Goal: Task Accomplishment & Management: Manage account settings

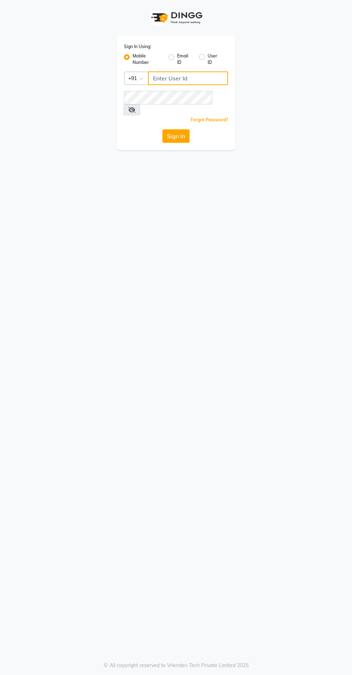
click at [161, 79] on input "Username" at bounding box center [188, 78] width 80 height 14
type input "9311217637"
click at [162, 129] on button "Sign In" at bounding box center [175, 136] width 27 height 14
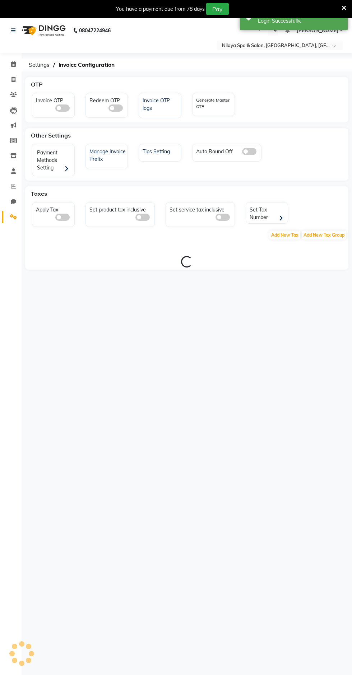
select select "en"
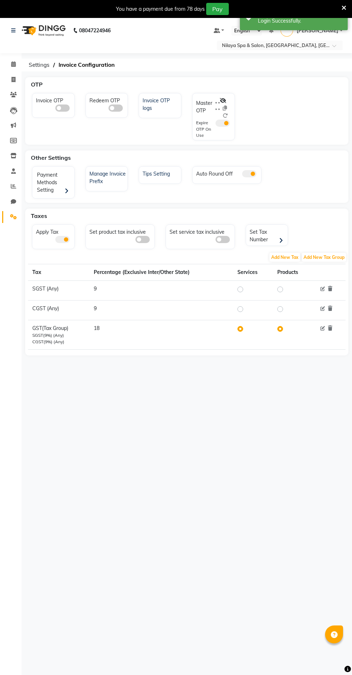
click at [300, 46] on input "text" at bounding box center [272, 45] width 104 height 7
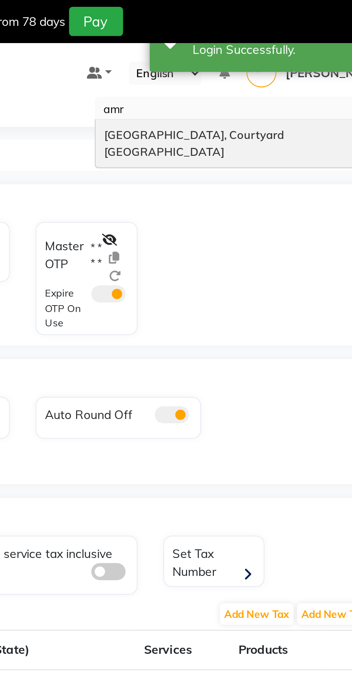
type input "amri"
click at [233, 57] on span "[GEOGRAPHIC_DATA], Courtyard [GEOGRAPHIC_DATA]" at bounding box center [259, 59] width 76 height 13
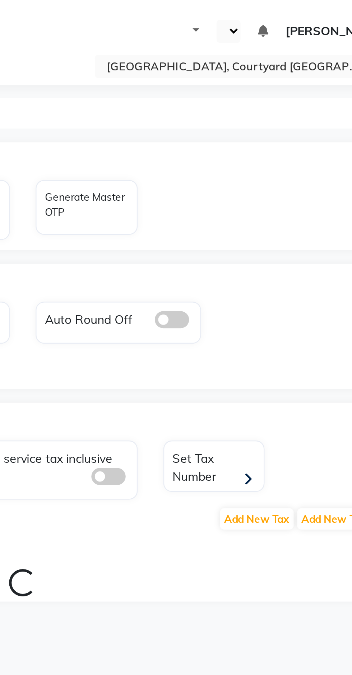
select select "en"
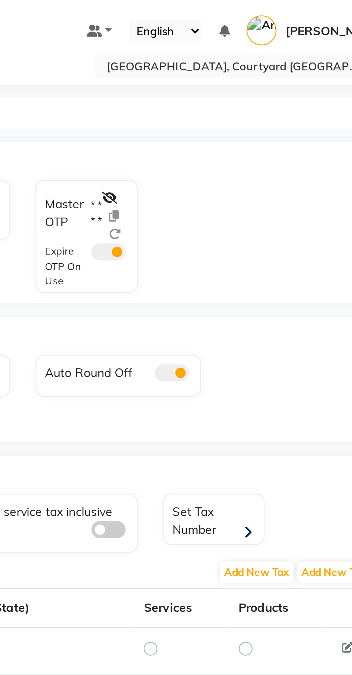
click at [223, 83] on icon at bounding box center [223, 82] width 6 height 5
